Goal: Contribute content: Contribute content

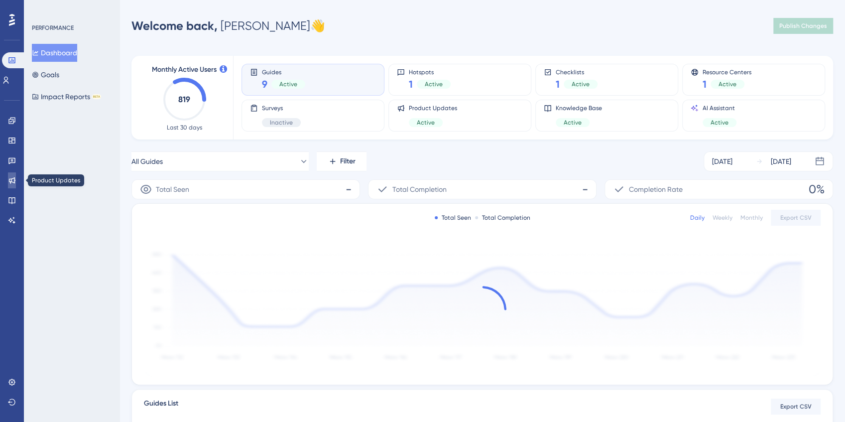
click at [12, 180] on icon at bounding box center [12, 180] width 8 height 8
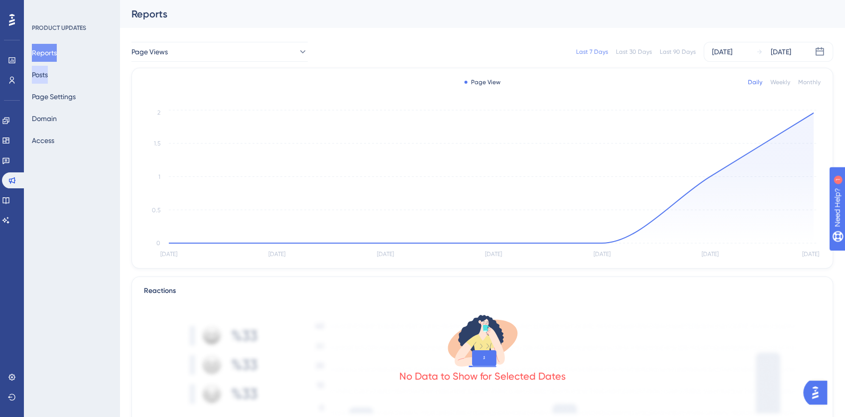
click at [48, 78] on button "Posts" at bounding box center [40, 75] width 16 height 18
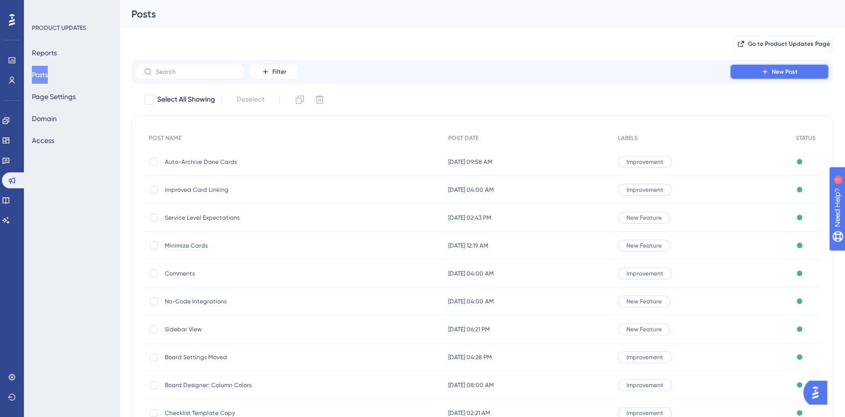
click at [794, 69] on span "New Post" at bounding box center [785, 72] width 26 height 8
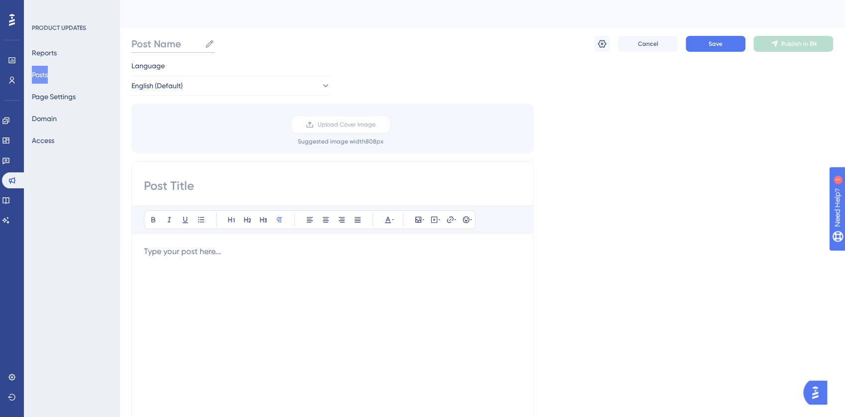
click at [165, 48] on input "Post Name" at bounding box center [166, 44] width 69 height 14
paste input "Due Date Reminders for Cards and Tasks"
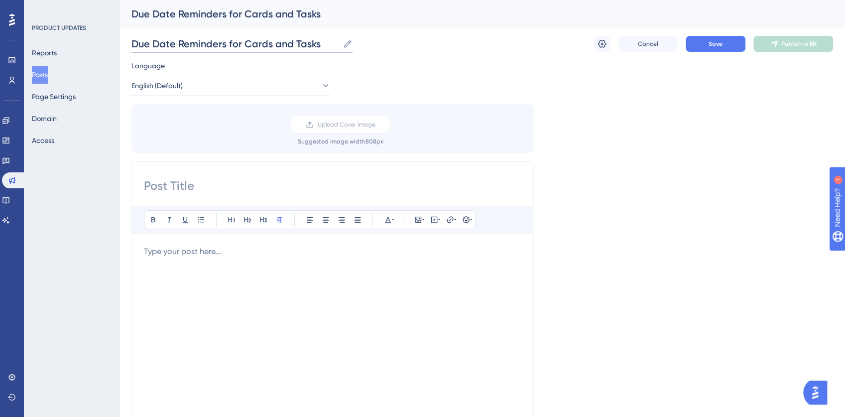
type input "Due Date Reminders for Cards and Tasks"
click at [163, 182] on input at bounding box center [333, 186] width 378 height 16
paste input "Due Date Reminders for Cards and Tasks"
type input "Due Date Reminders for Cards and Tasks"
click at [160, 262] on div "To enrich screen reader interactions, please activate Accessibility in Grammarl…" at bounding box center [333, 355] width 378 height 219
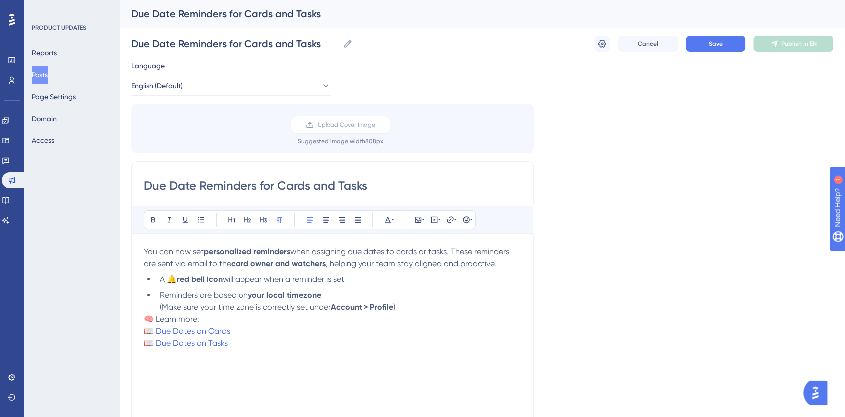
click at [209, 320] on p "🧠 Learn more: 📖 Due Dates on Cards 📖 Due Dates on Tasks" at bounding box center [333, 331] width 378 height 36
click at [157, 320] on span "🧠 Learn more:" at bounding box center [171, 318] width 55 height 9
click at [175, 340] on p "📖 Due Dates on Cards 📖 Due Dates on Tasks" at bounding box center [333, 355] width 378 height 36
click at [157, 343] on span "📖 Due Dates on Cards" at bounding box center [187, 342] width 86 height 9
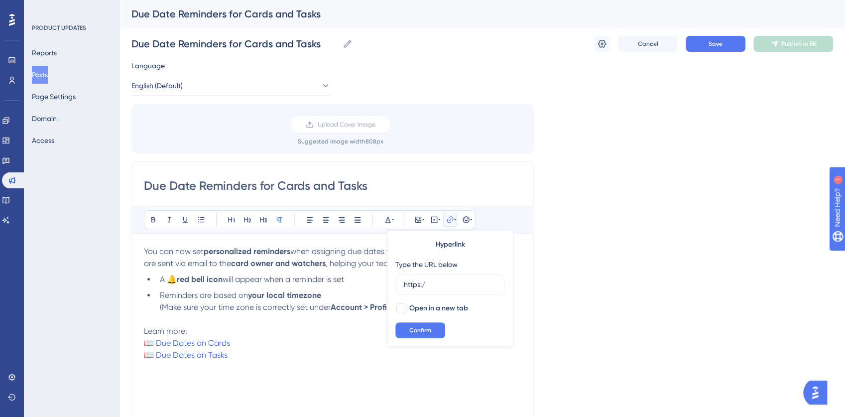
type input "https:/"
click at [630, 304] on div "Language English (Default) Upload Cover Image Suggested image width 808 px Due …" at bounding box center [483, 296] width 702 height 473
click at [144, 343] on span "📖 Due Dates on Cards" at bounding box center [187, 342] width 86 height 9
click at [144, 355] on span "📖 Due Dates on Tasks" at bounding box center [186, 354] width 84 height 9
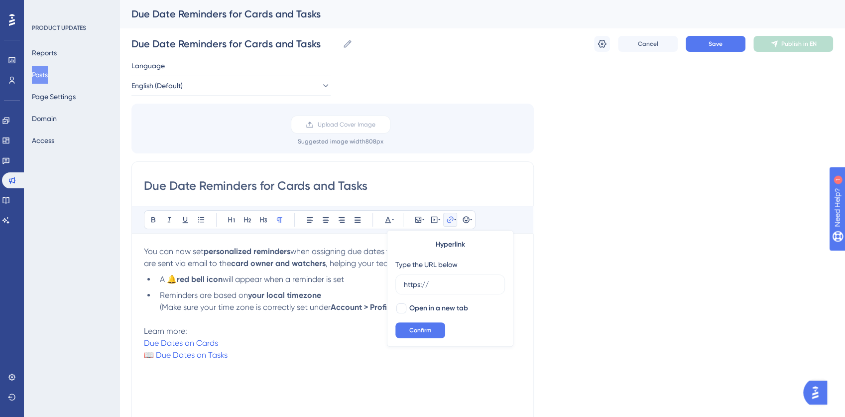
click at [143, 357] on div "Due Date Reminders for Cards and Tasks Bold Italic Underline Bullet Point Headi…" at bounding box center [333, 319] width 403 height 316
click at [142, 352] on div "Due Date Reminders for Cards and Tasks Bold Italic Underline Bullet Point Headi…" at bounding box center [333, 319] width 403 height 316
click at [146, 352] on span "📖 Due Dates on Tasks" at bounding box center [186, 354] width 84 height 9
click at [175, 352] on span "📖 Due Dates on Tasks" at bounding box center [186, 354] width 84 height 9
click at [144, 353] on span "📖 Due Dates on Tasks" at bounding box center [186, 354] width 84 height 9
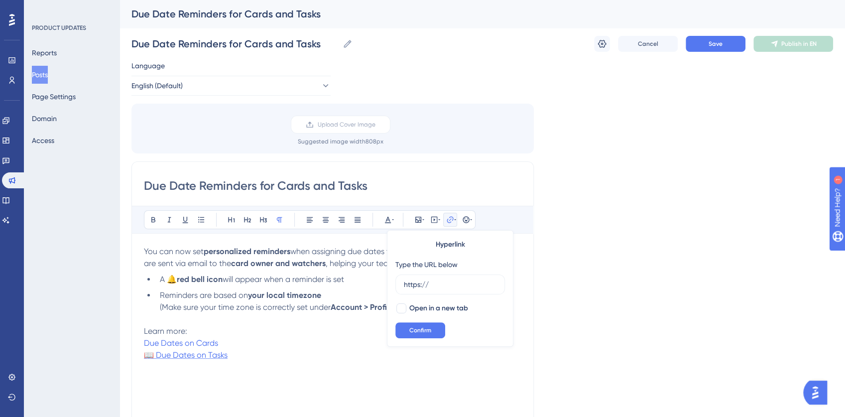
click at [144, 353] on span "📖 Due Dates on Tasks" at bounding box center [186, 354] width 84 height 9
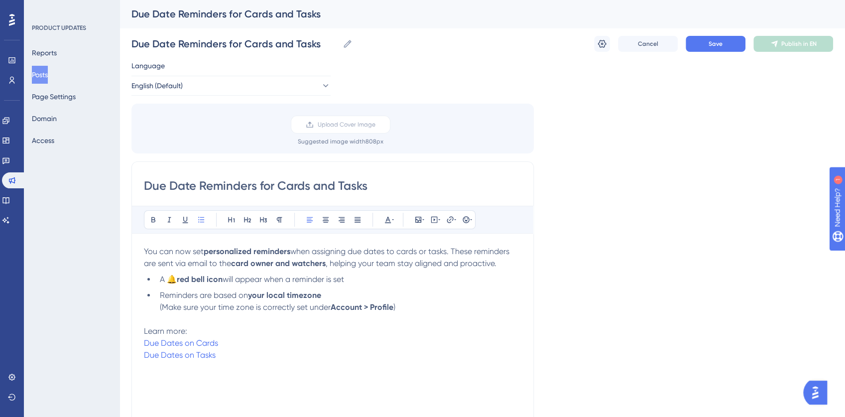
click at [176, 276] on span "A 🔔" at bounding box center [168, 279] width 17 height 9
click at [205, 340] on span "Due Dates on Cards" at bounding box center [181, 342] width 74 height 9
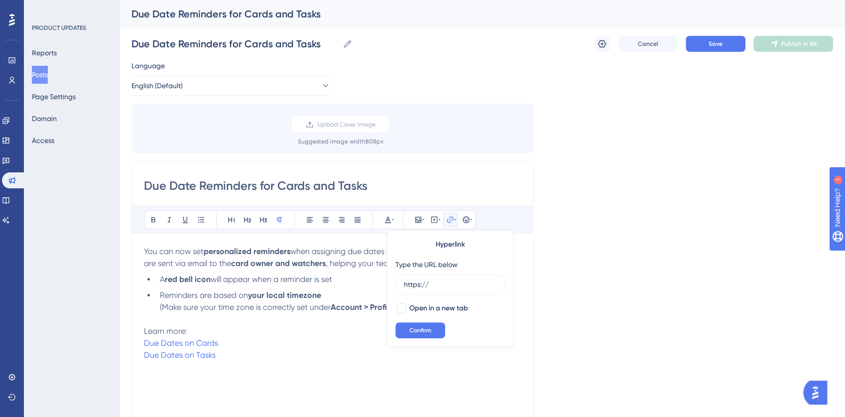
click at [224, 339] on p "Learn more: Due Dates on Cards Due Dates on Tasks" at bounding box center [333, 343] width 378 height 36
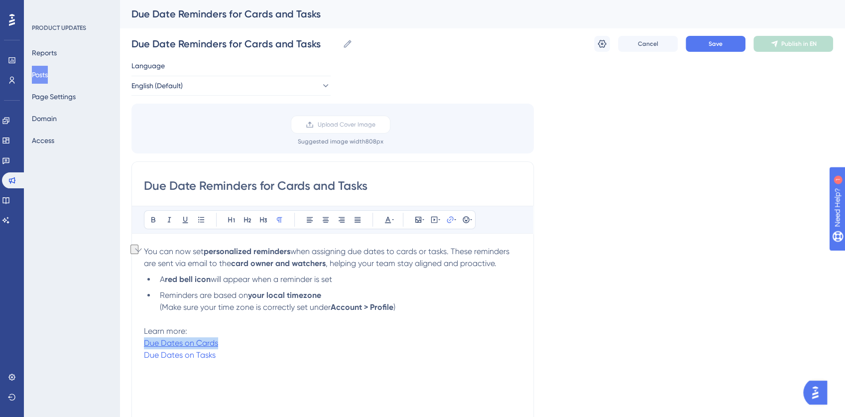
drag, startPoint x: 178, startPoint y: 340, endPoint x: 144, endPoint y: 340, distance: 33.9
click at [144, 340] on p "Learn more: Due Dates on Cards Due Dates on Tasks" at bounding box center [333, 343] width 378 height 36
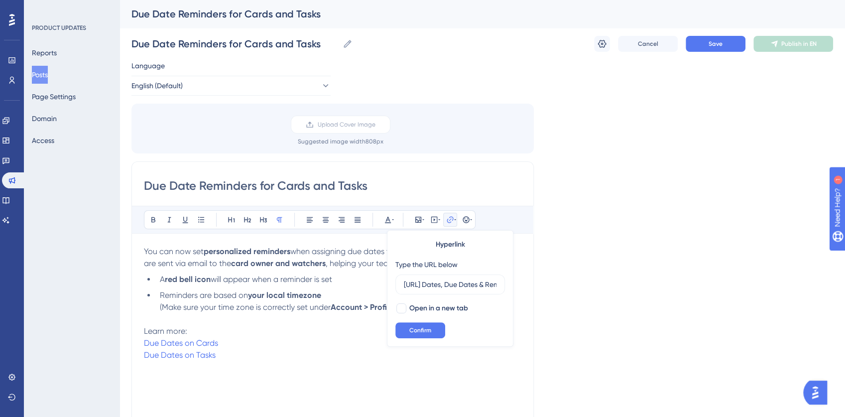
scroll to position [0, 89]
type input "[URL] Dates, Due Dates & Reminders on Cards"
drag, startPoint x: 233, startPoint y: 341, endPoint x: 144, endPoint y: 343, distance: 88.2
click at [144, 343] on p "Learn more: Due Dates on Cards Due Dates on Tasks" at bounding box center [333, 343] width 378 height 36
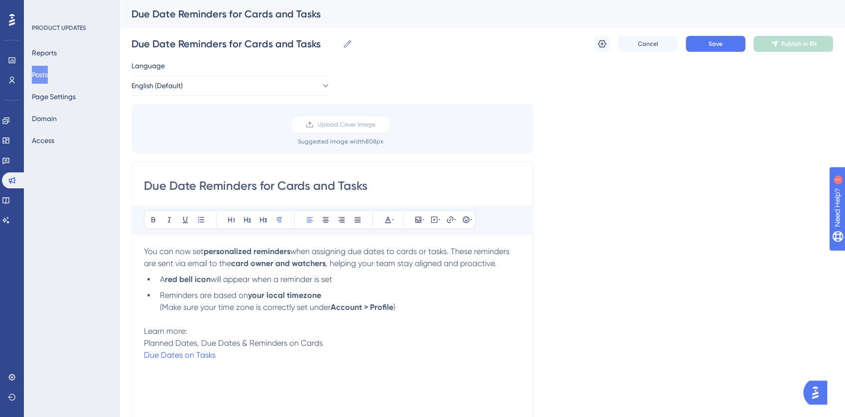
click at [307, 343] on span "Planned Dates, Due Dates & Reminders on Cards" at bounding box center [233, 342] width 179 height 9
click at [354, 326] on p "Learn more: Planned Dates, Due Dates & Reminders on Cards Due Dates on Tasks" at bounding box center [333, 343] width 378 height 36
click at [288, 344] on span "Planned Dates, Due Dates & Reminders on Cards" at bounding box center [233, 342] width 179 height 9
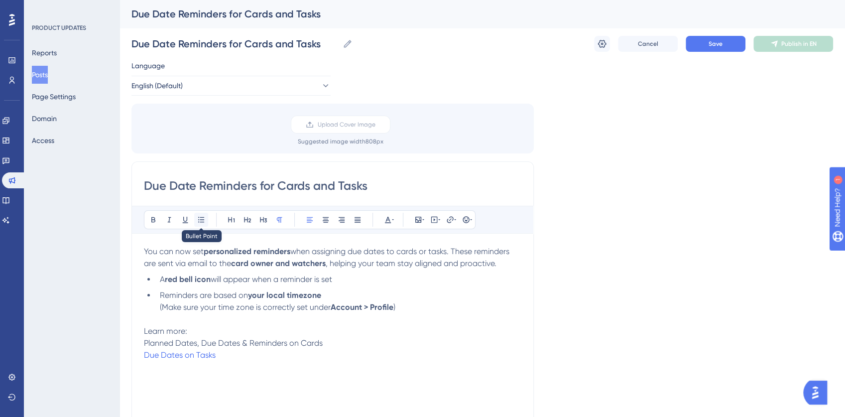
click at [207, 223] on button at bounding box center [201, 220] width 14 height 14
click at [188, 330] on p "Learn more: Planned Dates, Due Dates & Reminders on Cards Due Dates on Tasks" at bounding box center [333, 343] width 378 height 36
click at [194, 220] on button at bounding box center [201, 220] width 14 height 14
click at [297, 350] on span "Planned Dates, Due Dates & Reminders on Cards" at bounding box center [249, 346] width 179 height 9
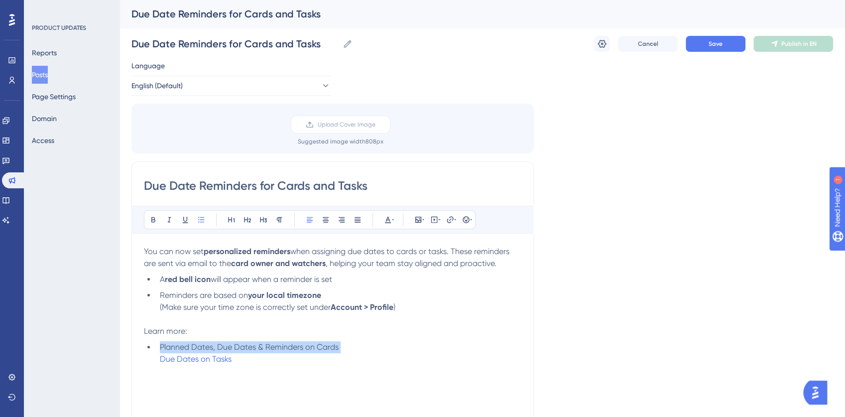
click at [297, 350] on span "Planned Dates, Due Dates & Reminders on Cards" at bounding box center [249, 346] width 179 height 9
click at [311, 366] on div "You can now set personalized reminders when assigning due dates to cards or tas…" at bounding box center [333, 355] width 378 height 219
drag, startPoint x: 343, startPoint y: 345, endPoint x: 169, endPoint y: 342, distance: 173.9
click at [169, 342] on li "Planned Dates, Due Dates & Reminders on Cards Due Dates on Tasks" at bounding box center [339, 353] width 366 height 24
click at [239, 346] on span "Planned Dates, Due Dates & Reminders on Cards" at bounding box center [249, 346] width 179 height 9
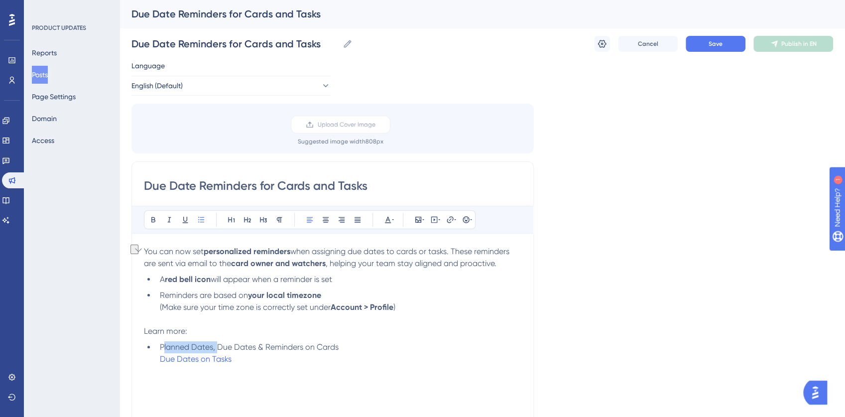
drag, startPoint x: 219, startPoint y: 346, endPoint x: 162, endPoint y: 345, distance: 56.3
click at [162, 345] on span "Planned Dates, Due Dates & Reminders on Cards" at bounding box center [249, 346] width 179 height 9
click at [203, 346] on span "Due Dates & Reminders on Cards" at bounding box center [221, 346] width 122 height 9
drag, startPoint x: 274, startPoint y: 345, endPoint x: 160, endPoint y: 348, distance: 113.6
click at [160, 348] on li "Due Dates Reminders on Cards Due Dates on Tasks" at bounding box center [339, 353] width 366 height 24
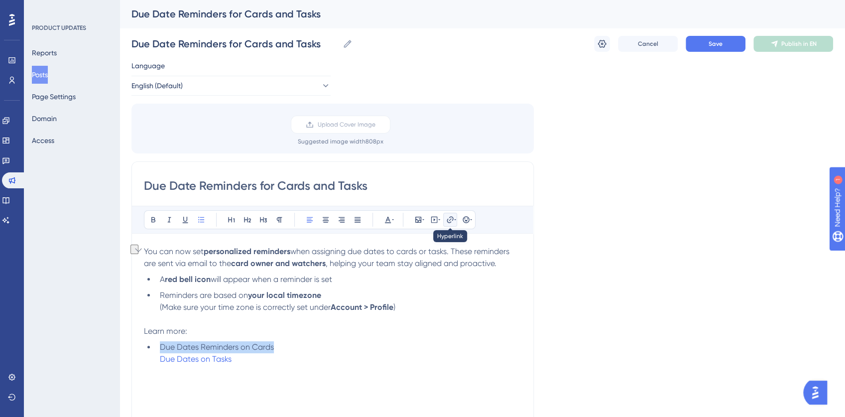
click at [450, 217] on icon at bounding box center [450, 220] width 8 height 8
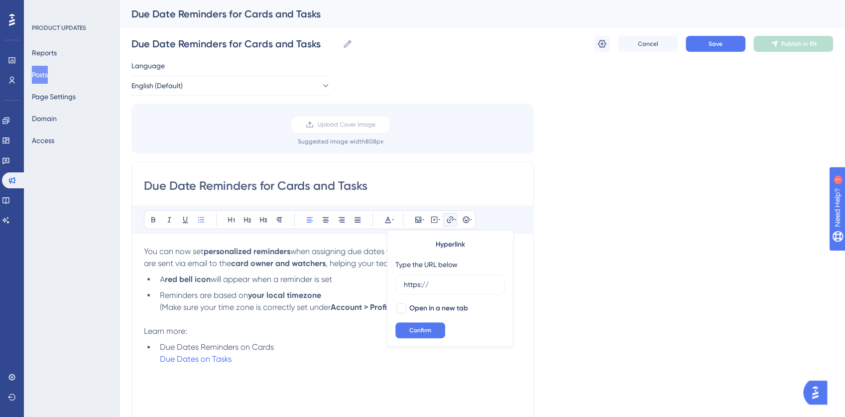
drag, startPoint x: 430, startPoint y: 285, endPoint x: 382, endPoint y: 285, distance: 48.3
click at [382, 285] on div "Bold Italic Underline Bullet Point Heading 1 Heading 2 Heading 3 Normal Align L…" at bounding box center [333, 335] width 378 height 259
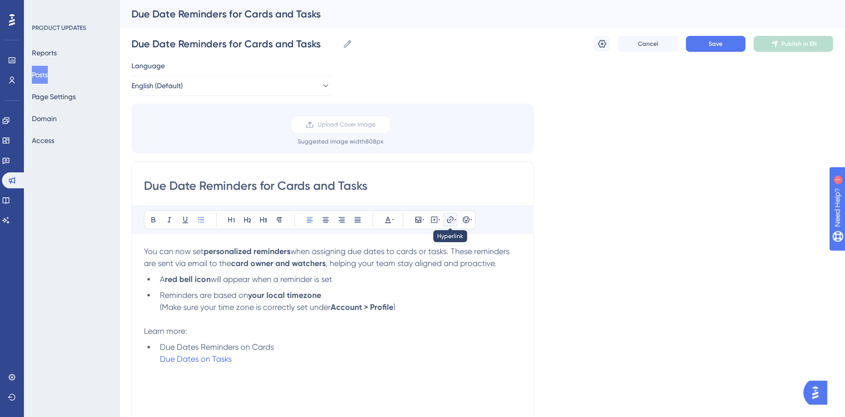
click at [450, 222] on button at bounding box center [450, 220] width 14 height 14
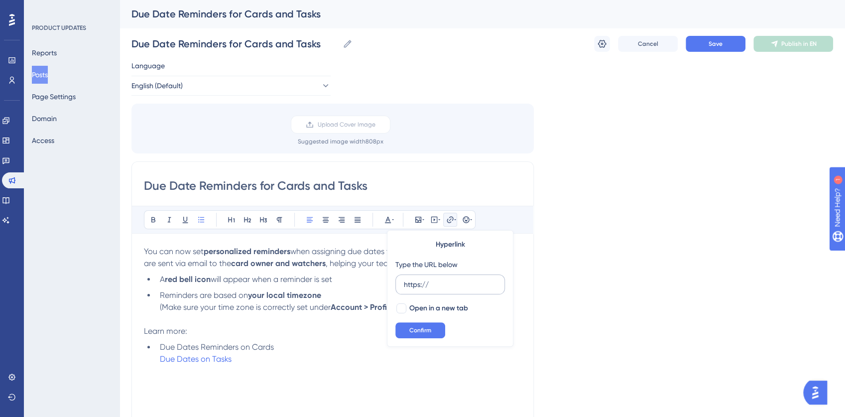
click at [412, 284] on input "https://" at bounding box center [450, 284] width 93 height 11
type input "[URL][DOMAIN_NAME]"
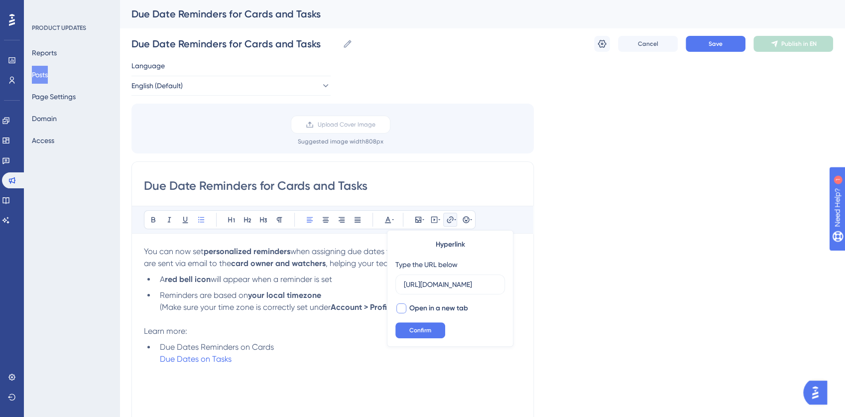
scroll to position [0, 0]
click at [404, 310] on div at bounding box center [402, 308] width 10 height 10
checkbox input "true"
click at [418, 322] on button "Confirm" at bounding box center [421, 330] width 50 height 16
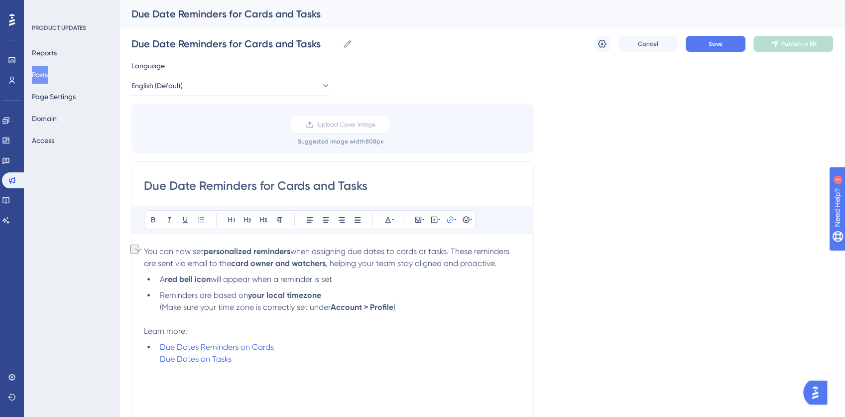
click at [158, 353] on li "Due Dates Reminders on Cards Due Dates on Tasks" at bounding box center [339, 353] width 366 height 24
click at [292, 348] on li "Due Dates Reminders on Cards Due Dates on Tasks" at bounding box center [339, 353] width 366 height 24
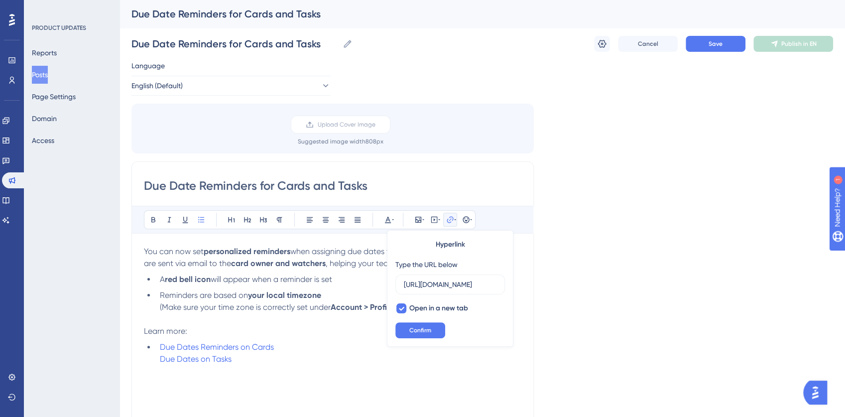
click at [292, 348] on li "Due Dates Reminders on Cards Due Dates on Tasks" at bounding box center [339, 353] width 366 height 24
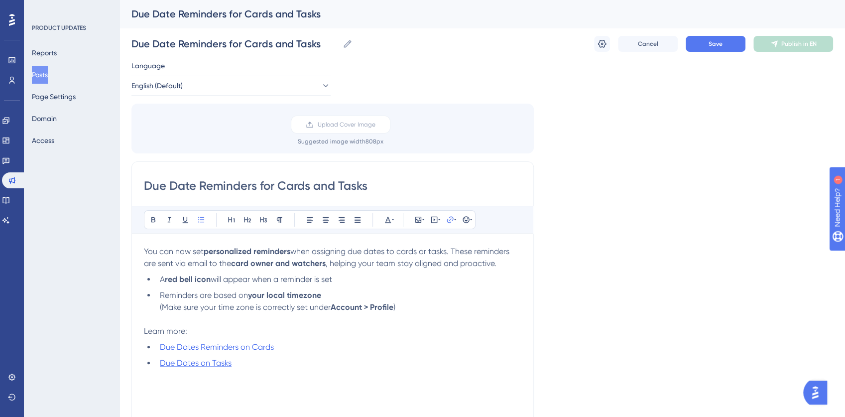
click at [200, 360] on span "Due Dates on Tasks" at bounding box center [196, 362] width 72 height 9
click at [201, 364] on span "Due Dates on Tasks" at bounding box center [196, 362] width 72 height 9
click at [284, 359] on li "Due Dates Reminders on Tasks" at bounding box center [339, 363] width 366 height 12
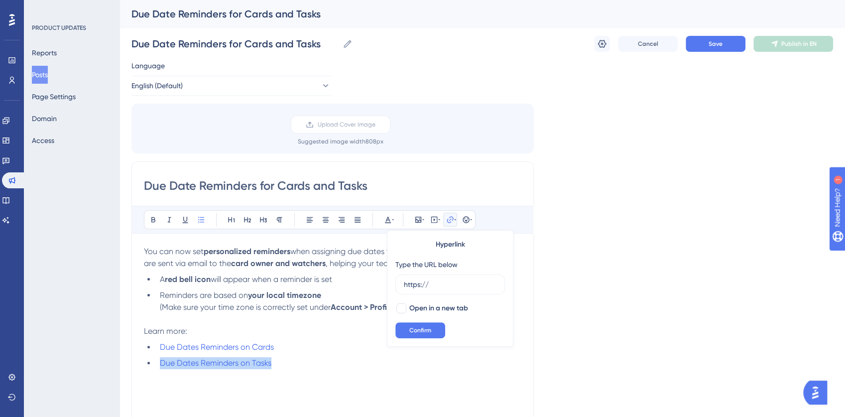
drag, startPoint x: 282, startPoint y: 362, endPoint x: 145, endPoint y: 364, distance: 136.5
click at [145, 364] on ul "Due Dates Reminders on Cards Due Dates Reminders on Tasks" at bounding box center [333, 355] width 378 height 28
click at [278, 363] on li "Due Dates Reminders on Tasks" at bounding box center [339, 363] width 366 height 12
drag, startPoint x: 285, startPoint y: 361, endPoint x: 161, endPoint y: 359, distance: 124.1
click at [161, 359] on li "Due Dates Reminders on Tasks" at bounding box center [339, 363] width 366 height 12
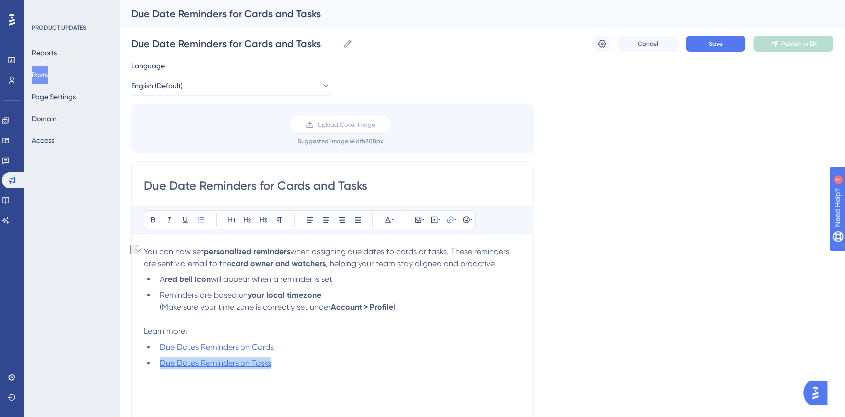
click at [217, 361] on span "Due Dates Reminders on Tasks" at bounding box center [216, 362] width 112 height 9
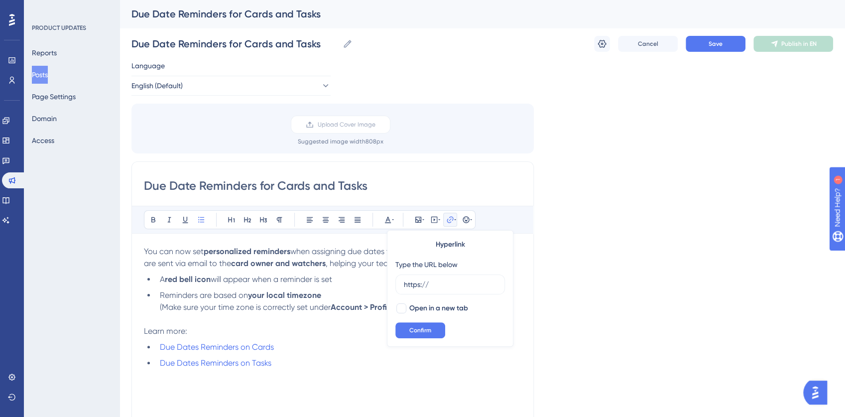
drag, startPoint x: 451, startPoint y: 287, endPoint x: 389, endPoint y: 283, distance: 62.4
click at [389, 283] on div "Hyperlink Type the URL below https:// Open in a new tab Confirm" at bounding box center [450, 288] width 127 height 117
type input "[URL][DOMAIN_NAME]"
click at [405, 307] on div at bounding box center [402, 308] width 10 height 10
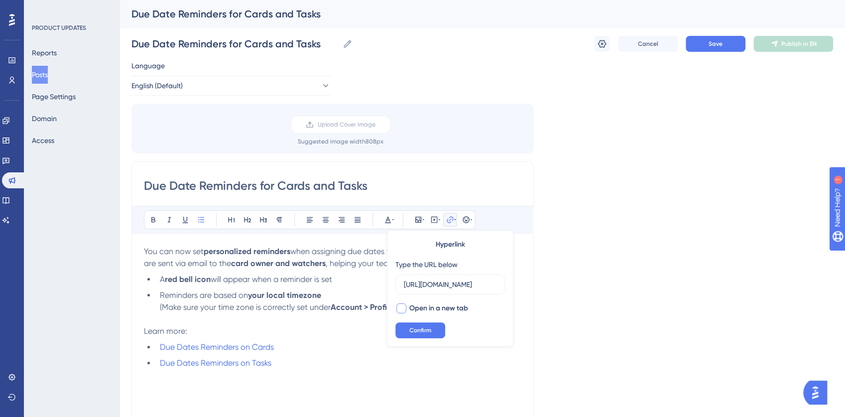
checkbox input "true"
click at [414, 327] on span "Confirm" at bounding box center [421, 330] width 22 height 8
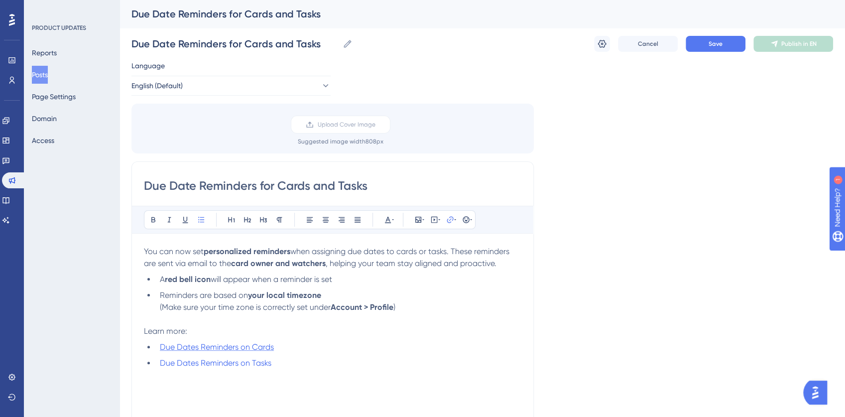
click at [256, 346] on span "Due Dates Reminders on Cards" at bounding box center [217, 346] width 114 height 9
click at [245, 347] on span "Due Dates Reminders on Cards" at bounding box center [217, 346] width 114 height 9
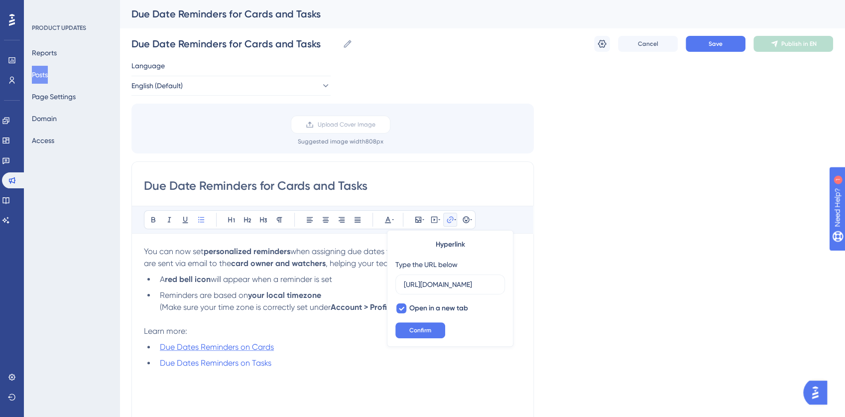
scroll to position [0, 220]
click at [242, 361] on span "Due Dates Reminders on Tasks" at bounding box center [216, 362] width 112 height 9
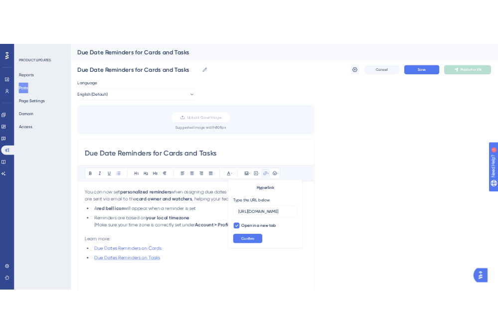
scroll to position [0, 0]
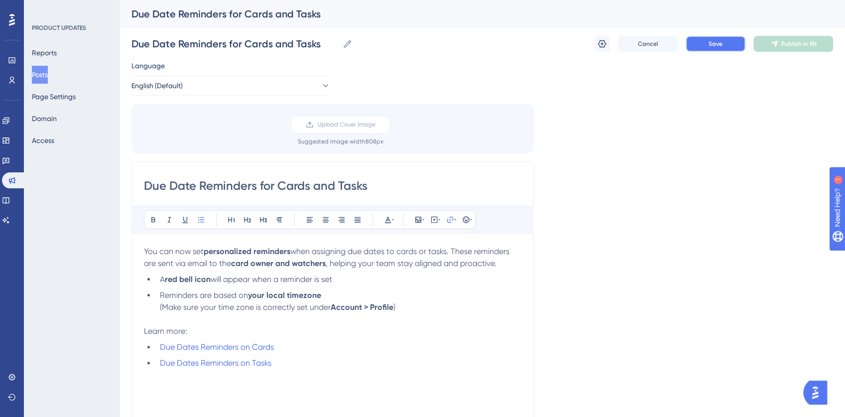
click at [716, 43] on span "Save" at bounding box center [716, 44] width 14 height 8
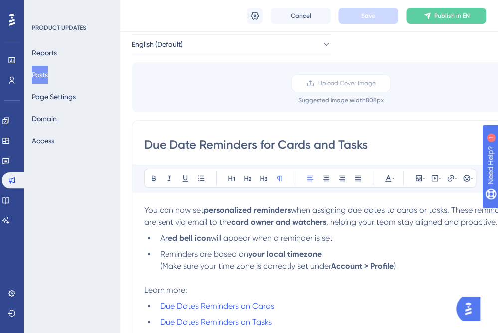
scroll to position [66, 0]
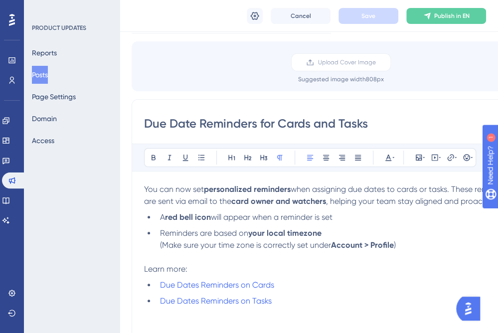
click at [350, 243] on strong "Account > Profile" at bounding box center [362, 244] width 63 height 9
click at [426, 106] on div "Due Date Reminders for Cards and Tasks Bold Italic Underline Bullet Point Headi…" at bounding box center [333, 257] width 403 height 316
drag, startPoint x: 333, startPoint y: 245, endPoint x: 394, endPoint y: 243, distance: 60.8
click at [394, 243] on strong "Account > Profile" at bounding box center [362, 244] width 63 height 9
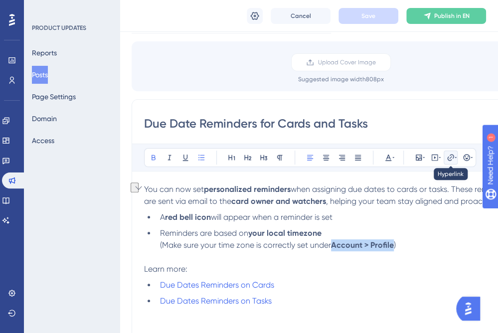
click at [451, 157] on icon at bounding box center [450, 157] width 8 height 8
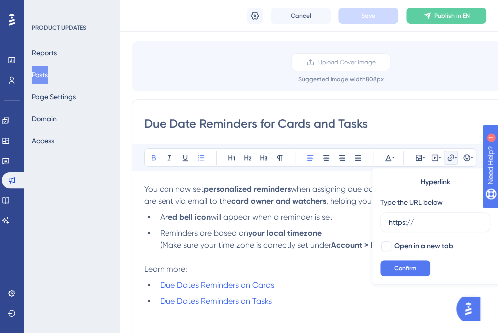
drag, startPoint x: 424, startPoint y: 221, endPoint x: 363, endPoint y: 221, distance: 61.8
click at [363, 221] on div "Bold Italic Underline Bullet Point Heading 1 Heading 2 Heading 3 Normal Align L…" at bounding box center [333, 272] width 378 height 259
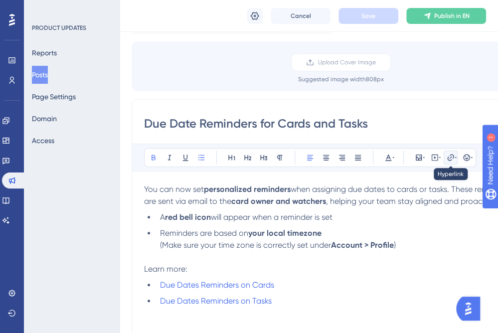
click at [447, 159] on icon at bounding box center [450, 157] width 6 height 6
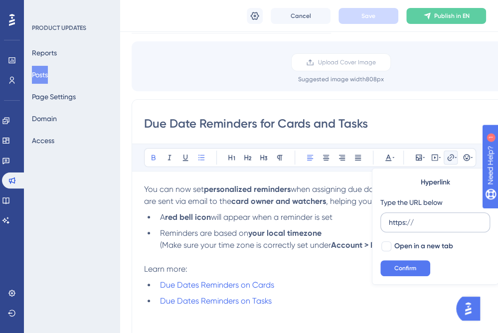
click at [403, 223] on input "https://" at bounding box center [435, 222] width 93 height 11
type input "[URL][DOMAIN_NAME]"
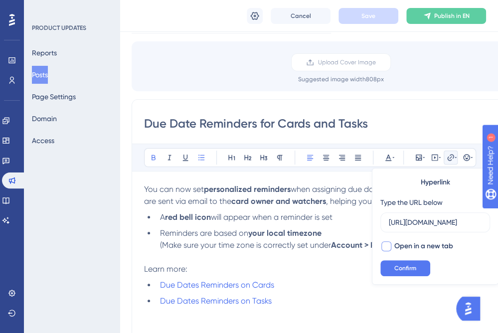
click at [388, 247] on div at bounding box center [386, 246] width 10 height 10
checkbox input "true"
click at [400, 266] on span "Confirm" at bounding box center [405, 268] width 22 height 8
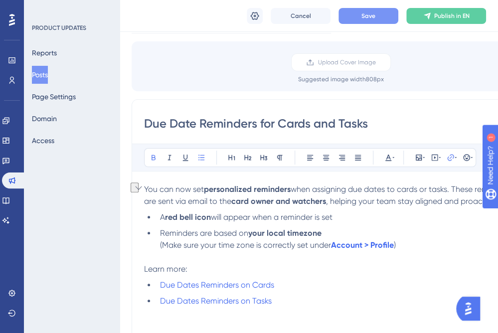
click at [392, 217] on li "A red bell icon will appear when a reminder is set" at bounding box center [339, 217] width 366 height 12
click at [379, 241] on strong "Account > Profile" at bounding box center [362, 244] width 63 height 9
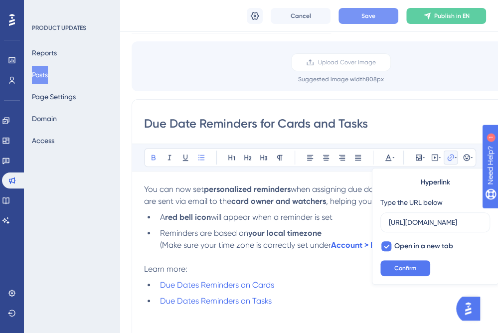
scroll to position [0, 48]
click at [365, 243] on strong "Account > Profile" at bounding box center [362, 244] width 63 height 9
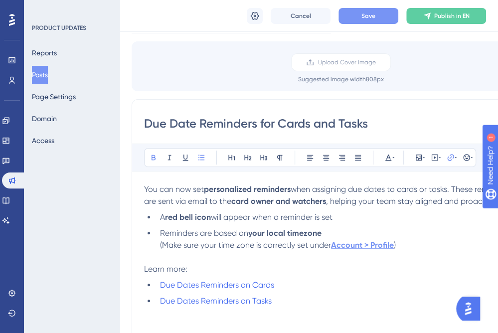
click at [371, 243] on strong "Account > Profile" at bounding box center [362, 244] width 63 height 9
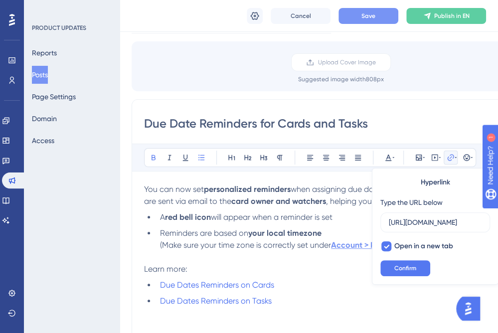
scroll to position [0, 48]
click at [366, 246] on strong "Account > Profile" at bounding box center [362, 244] width 63 height 9
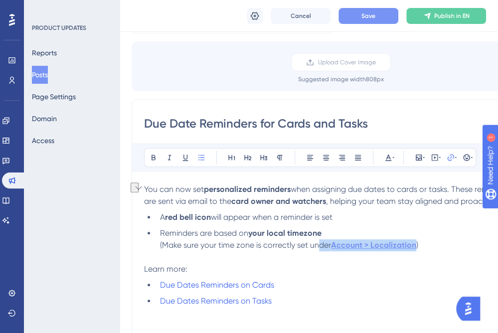
drag, startPoint x: 320, startPoint y: 243, endPoint x: 415, endPoint y: 240, distance: 95.7
click at [415, 240] on li "Reminders are based on your local timezone (Make sure your time zone is correct…" at bounding box center [339, 239] width 366 height 24
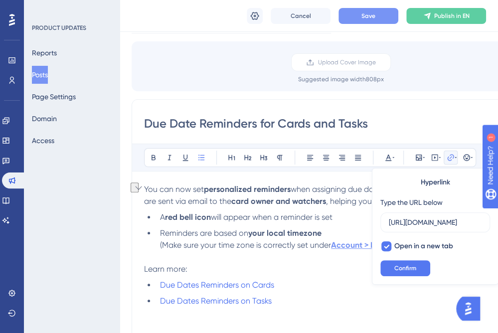
scroll to position [0, 48]
drag, startPoint x: 323, startPoint y: 239, endPoint x: 316, endPoint y: 246, distance: 10.2
click at [325, 239] on li "Reminders are based on your local timezone (Make sure your time zone is correct…" at bounding box center [339, 239] width 366 height 24
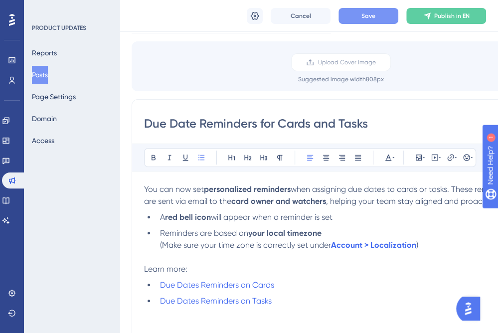
click at [316, 247] on span "(Make sure your time zone is correctly set under" at bounding box center [245, 244] width 171 height 9
drag, startPoint x: 316, startPoint y: 247, endPoint x: 400, endPoint y: 242, distance: 84.4
click at [400, 242] on li "Reminders are based on your local timezone (Make sure your time zone is correct…" at bounding box center [339, 239] width 366 height 24
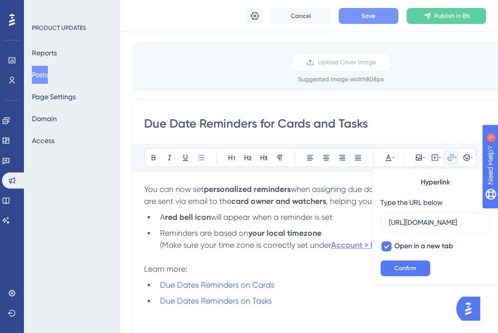
scroll to position [0, 48]
click at [312, 240] on span "(Make sure your time zone is correctly set under" at bounding box center [245, 244] width 171 height 9
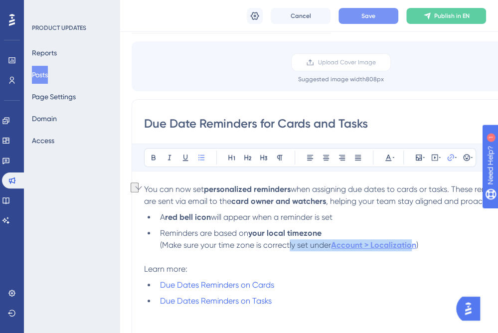
drag, startPoint x: 288, startPoint y: 244, endPoint x: 413, endPoint y: 244, distance: 125.5
click at [413, 244] on li "Reminders are based on your local timezone (Make sure your time zone is correct…" at bounding box center [339, 239] width 366 height 24
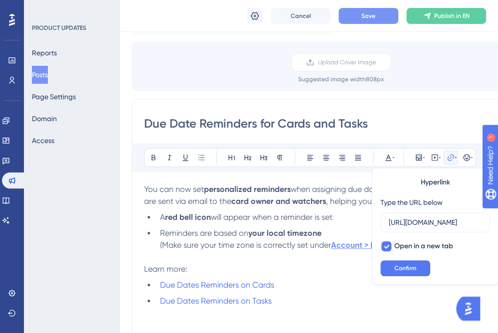
click at [353, 240] on strong "Account > Localization" at bounding box center [373, 244] width 85 height 9
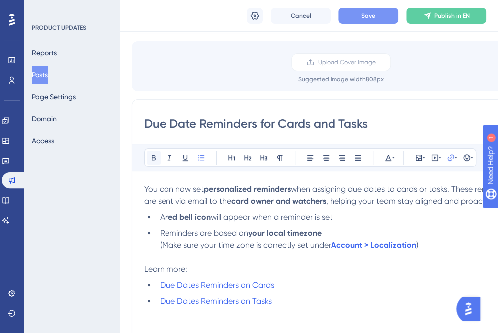
click at [151, 158] on icon at bounding box center [153, 157] width 4 height 5
drag, startPoint x: 334, startPoint y: 244, endPoint x: 415, endPoint y: 247, distance: 81.8
click at [415, 247] on li "Reminders are based on your local timezone (Make sure your time zone is correct…" at bounding box center [339, 239] width 366 height 24
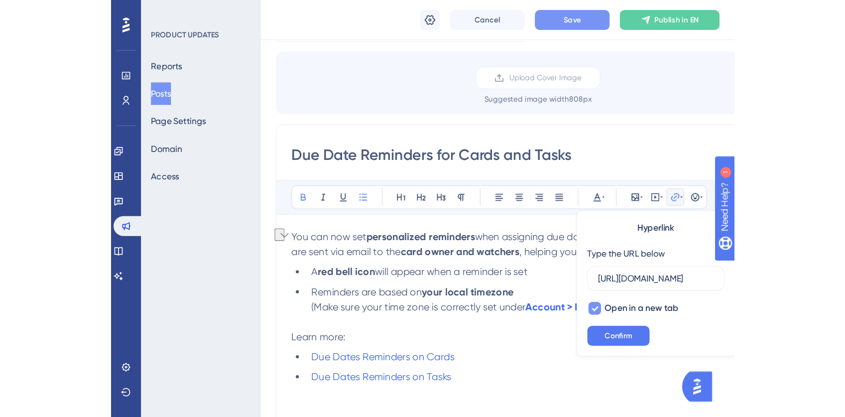
scroll to position [0, 48]
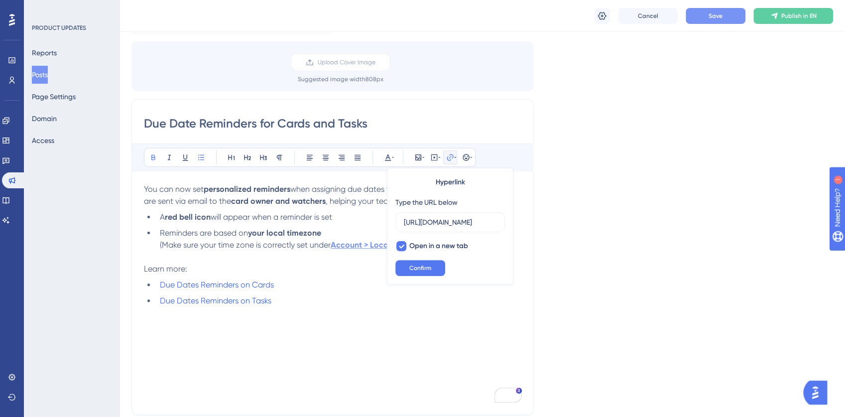
click at [355, 243] on strong "Account > Localization" at bounding box center [373, 244] width 85 height 9
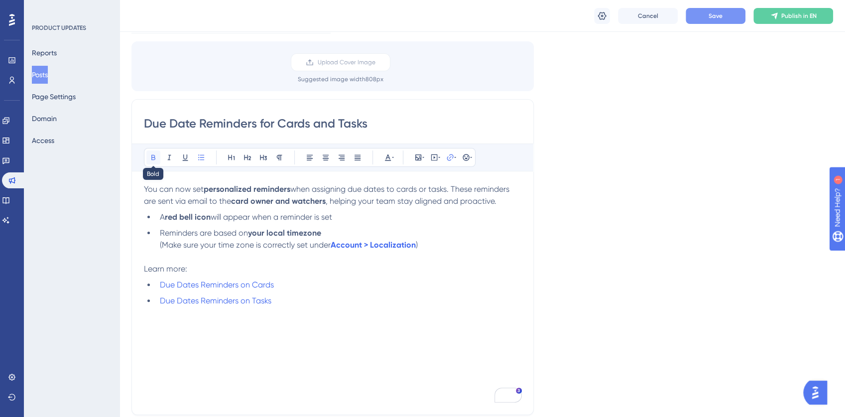
click at [154, 155] on icon at bounding box center [153, 157] width 4 height 5
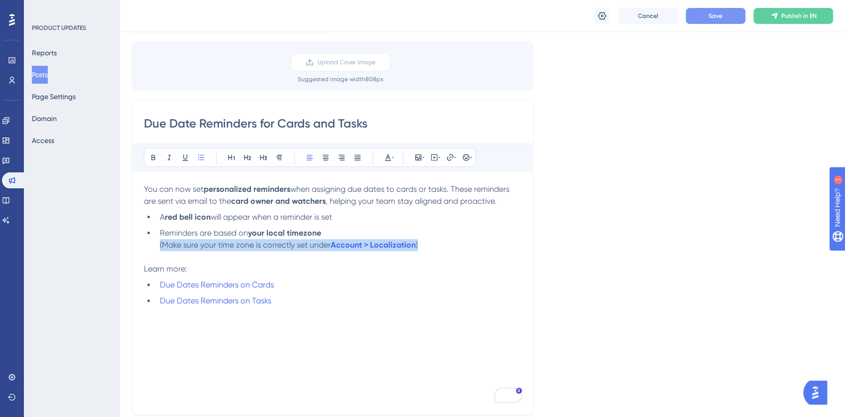
drag, startPoint x: 353, startPoint y: 246, endPoint x: 153, endPoint y: 246, distance: 199.8
click at [153, 246] on ul "A red bell icon will appear when a reminder is set Reminders are based on your …" at bounding box center [333, 231] width 378 height 40
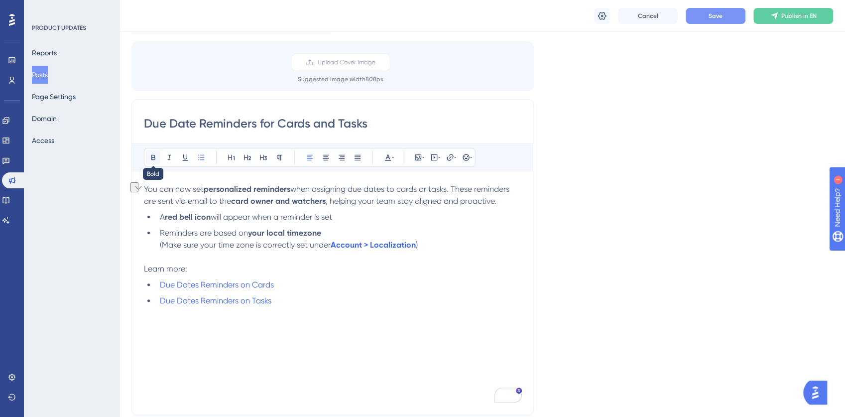
click at [152, 157] on icon at bounding box center [153, 157] width 8 height 8
click at [386, 323] on div "You can now set personalized reminders when assigning due dates to cards or tas…" at bounding box center [333, 292] width 378 height 219
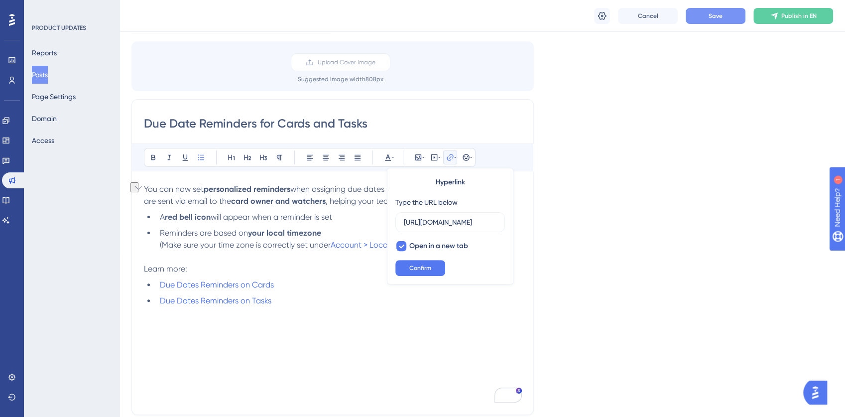
scroll to position [0, 204]
click at [338, 297] on li "Due Dates Reminders on Tasks" at bounding box center [339, 301] width 366 height 12
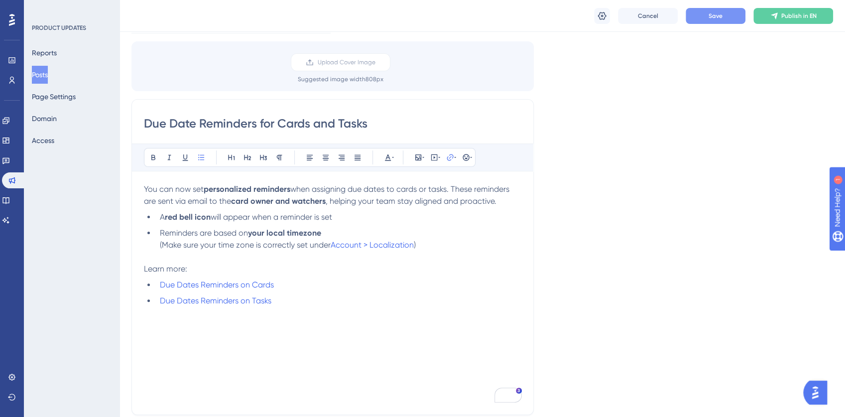
click at [256, 214] on span "will appear when a reminder is set" at bounding box center [272, 216] width 122 height 9
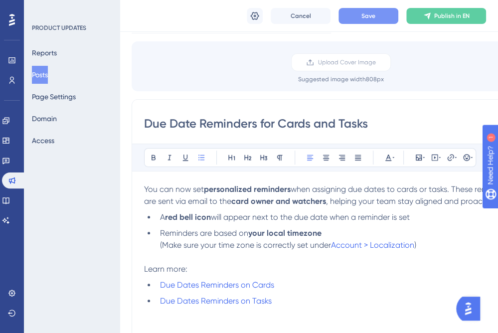
click at [363, 12] on span "Save" at bounding box center [368, 16] width 14 height 8
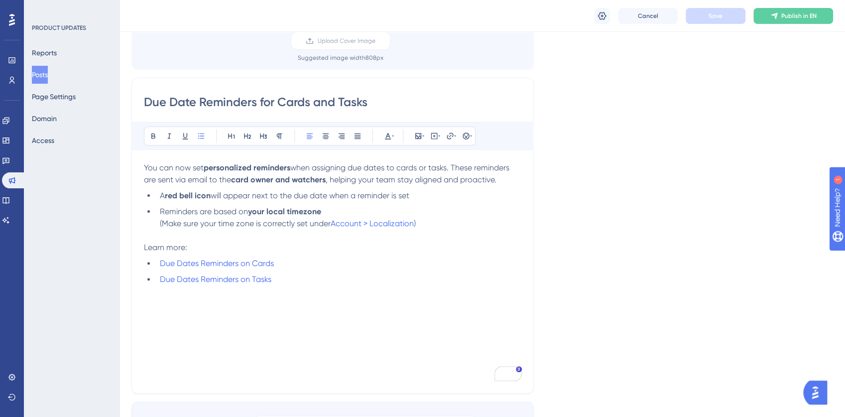
scroll to position [100, 0]
